Goal: Information Seeking & Learning: Learn about a topic

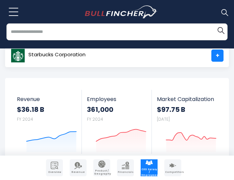
click at [186, 179] on div "Overview Revenue Product / Geography Financials" at bounding box center [117, 167] width 234 height 24
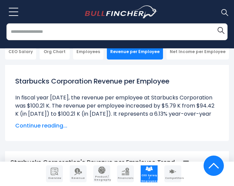
scroll to position [140, 0]
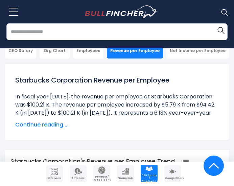
click at [110, 106] on li "In fiscal year 2024, the revenue per employee at Starbucks Corporation was $100…" at bounding box center [117, 109] width 204 height 32
click at [52, 100] on li "In fiscal year 2024, the revenue per employee at Starbucks Corporation was $100…" at bounding box center [117, 109] width 204 height 32
click at [34, 104] on li "In fiscal year 2024, the revenue per employee at Starbucks Corporation was $100…" at bounding box center [117, 109] width 204 height 32
drag, startPoint x: 28, startPoint y: 104, endPoint x: 51, endPoint y: 105, distance: 22.7
click at [51, 105] on li "In fiscal year 2024, the revenue per employee at Starbucks Corporation was $100…" at bounding box center [117, 109] width 204 height 32
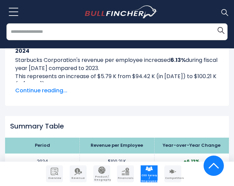
scroll to position [714, 0]
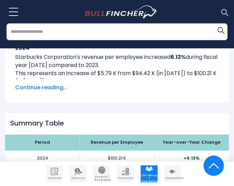
click at [55, 90] on span "Continue reading..." at bounding box center [117, 88] width 204 height 8
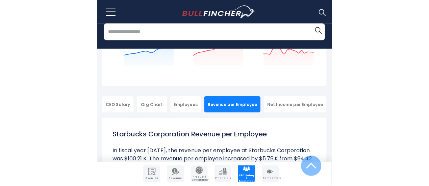
scroll to position [72, 0]
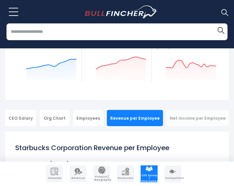
click at [199, 117] on div "Net Income per Employee" at bounding box center [197, 118] width 63 height 16
click at [184, 115] on div "Net Income per Employee" at bounding box center [197, 118] width 63 height 16
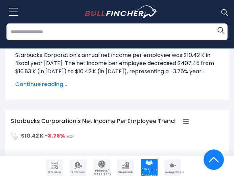
scroll to position [215, 0]
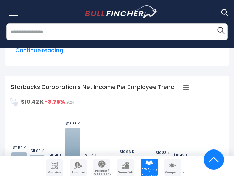
click at [102, 165] on img "Company Product/Geography" at bounding box center [101, 163] width 7 height 7
click at [98, 165] on link "Product / Geography" at bounding box center [101, 167] width 17 height 17
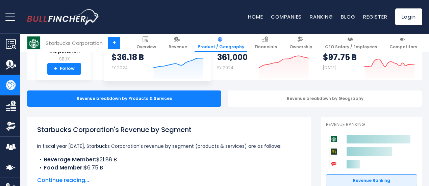
scroll to position [68, 0]
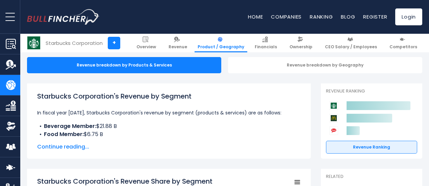
click at [76, 145] on span "Continue reading..." at bounding box center [169, 147] width 264 height 8
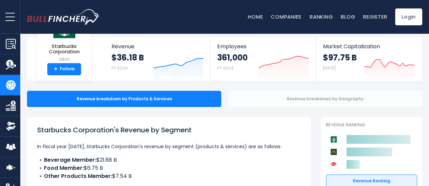
scroll to position [0, 0]
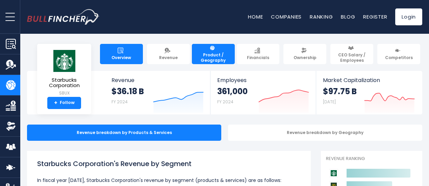
click at [128, 61] on link "Overview" at bounding box center [121, 54] width 43 height 20
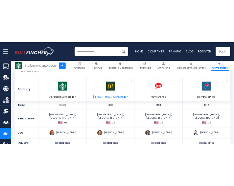
scroll to position [68, 0]
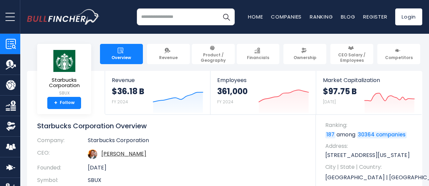
click at [15, 48] on img "Company Overview" at bounding box center [11, 44] width 10 height 10
click at [160, 23] on input "search" at bounding box center [186, 16] width 98 height 17
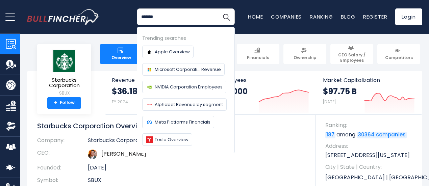
type input "*****"
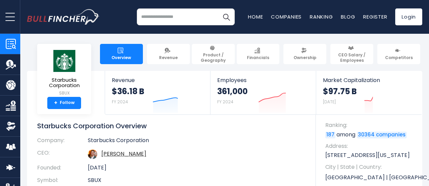
click at [160, 23] on input "search" at bounding box center [186, 16] width 98 height 17
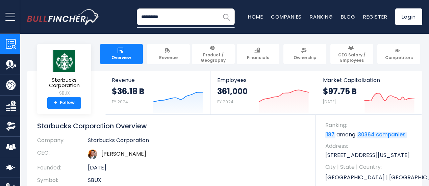
type input "**********"
click at [222, 21] on button "Search" at bounding box center [226, 16] width 17 height 17
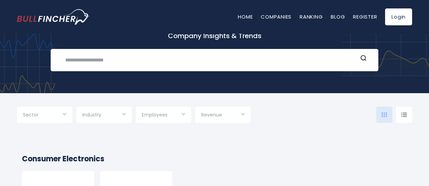
scroll to position [43, 0]
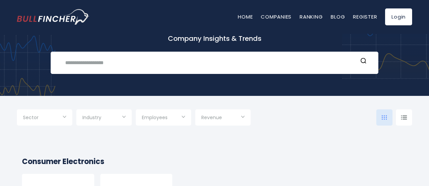
click at [195, 68] on input "text" at bounding box center [209, 62] width 297 height 13
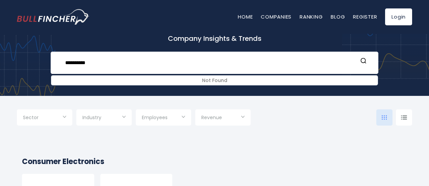
type input "**********"
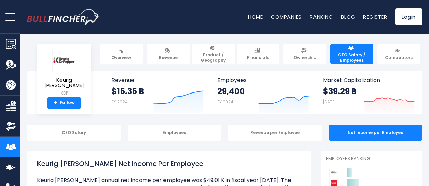
drag, startPoint x: 47, startPoint y: 77, endPoint x: 28, endPoint y: 80, distance: 19.8
click at [27, 80] on div "Keurig [PERSON_NAME] KDP + Follow Revenue $15.35 B FY 2024 Created with Highcha…" at bounding box center [225, 93] width 396 height 44
drag, startPoint x: 38, startPoint y: 83, endPoint x: 79, endPoint y: 82, distance: 41.3
click at [79, 82] on div "Keurig [PERSON_NAME] KDP + Follow" at bounding box center [64, 79] width 54 height 70
copy span "Keurig [PERSON_NAME]"
